Goal: Find specific page/section: Find specific page/section

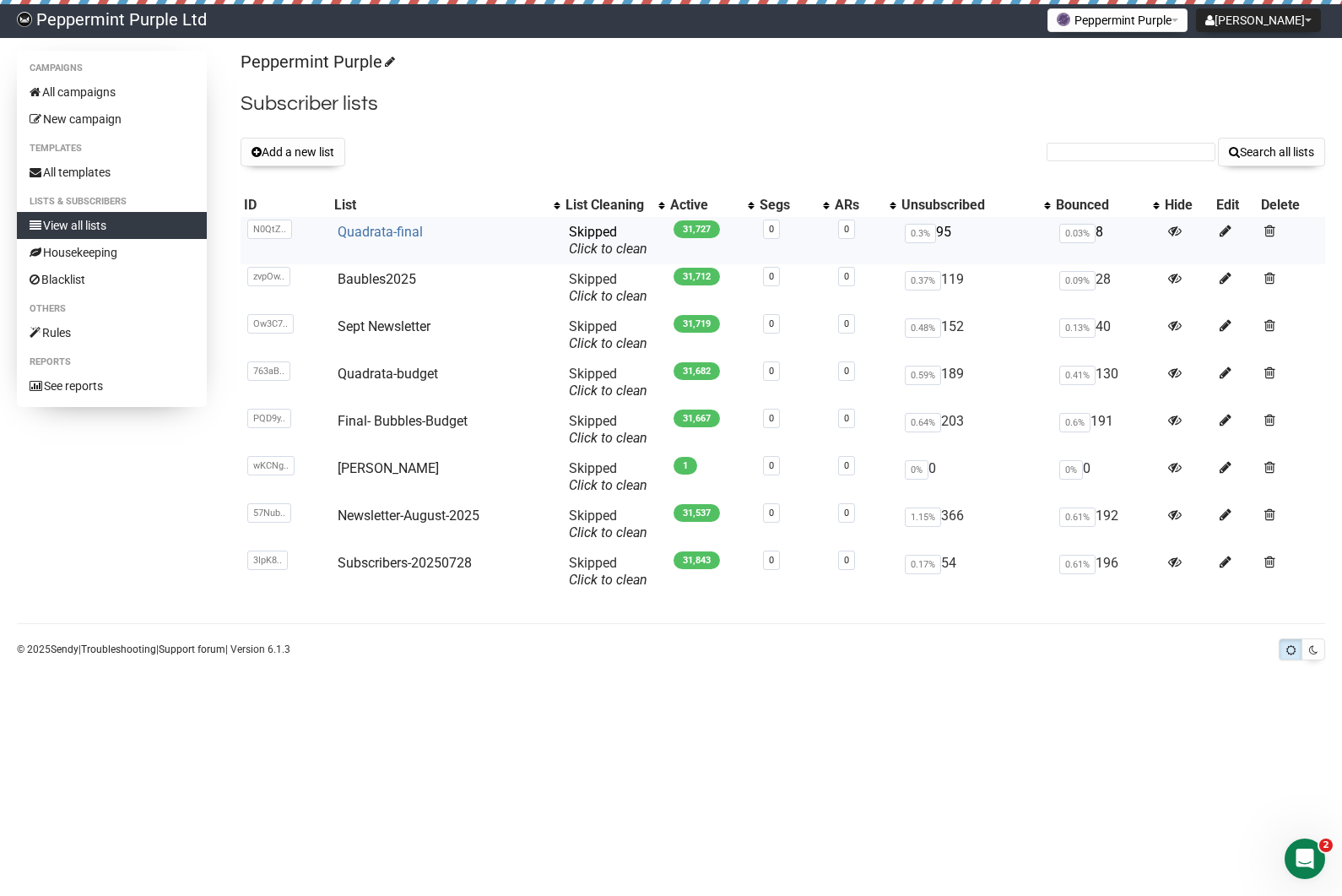
click at [376, 231] on link "Quadrata-final" at bounding box center [379, 232] width 85 height 16
click at [1152, 158] on input "text" at bounding box center [1130, 152] width 169 height 18
paste input "[EMAIL_ADDRESS][DOMAIN_NAME]"
type input "[EMAIL_ADDRESS][DOMAIN_NAME]"
click at [1264, 141] on button "Search all lists" at bounding box center [1271, 152] width 107 height 29
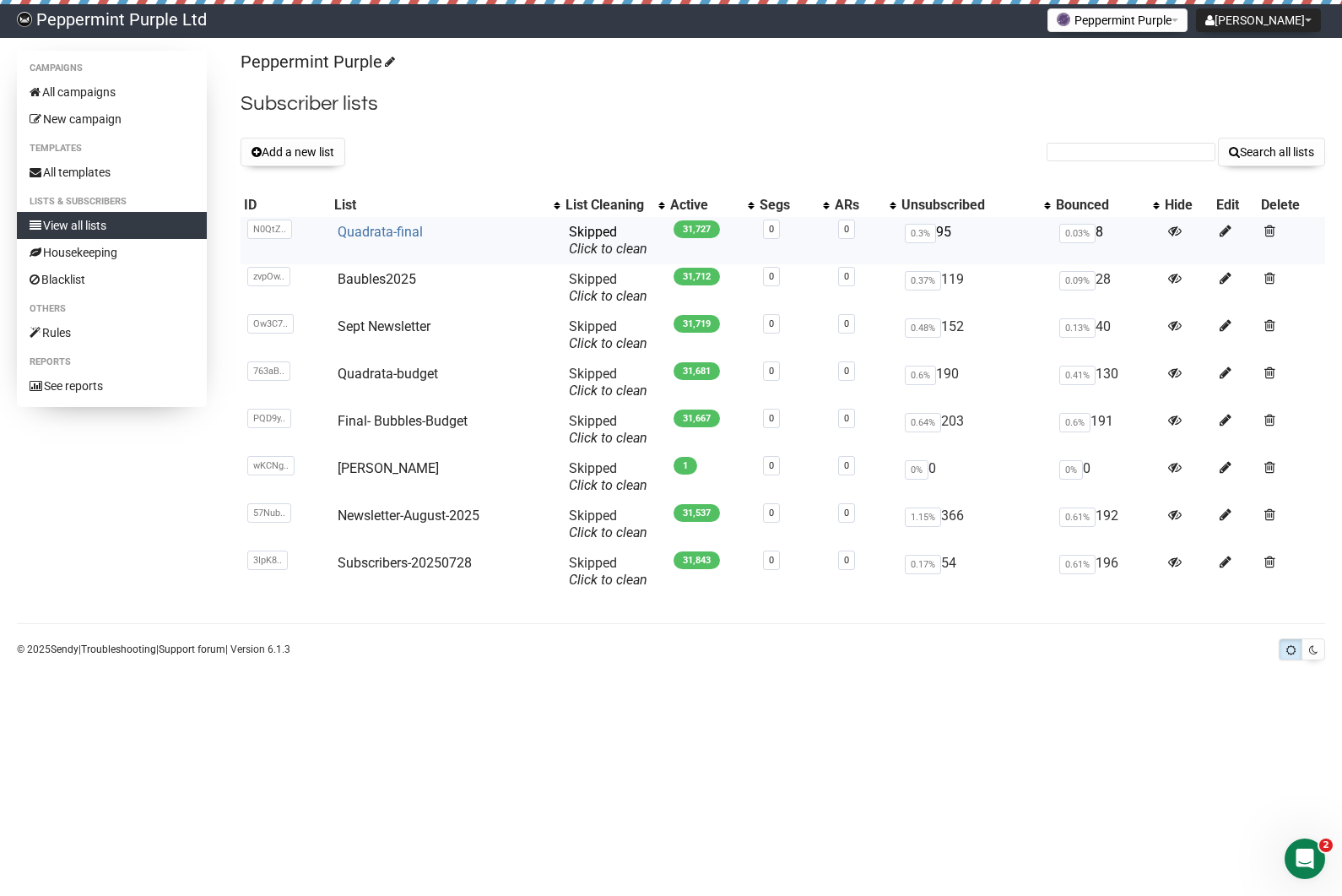
click at [384, 232] on link "Quadrata-final" at bounding box center [379, 232] width 85 height 16
